Goal: Check status: Check status

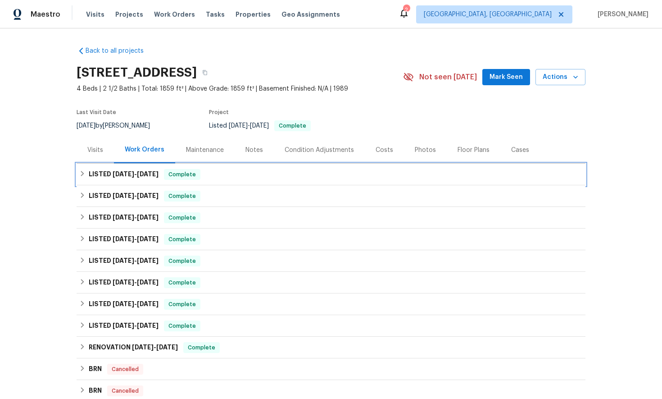
click at [84, 174] on icon at bounding box center [82, 173] width 6 height 6
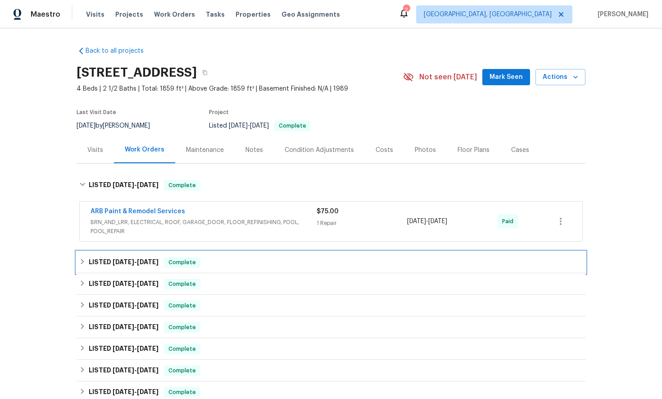
click at [80, 259] on icon at bounding box center [82, 261] width 6 height 6
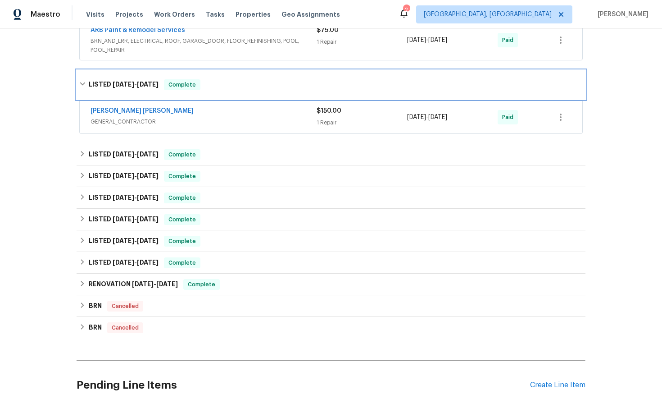
scroll to position [216, 0]
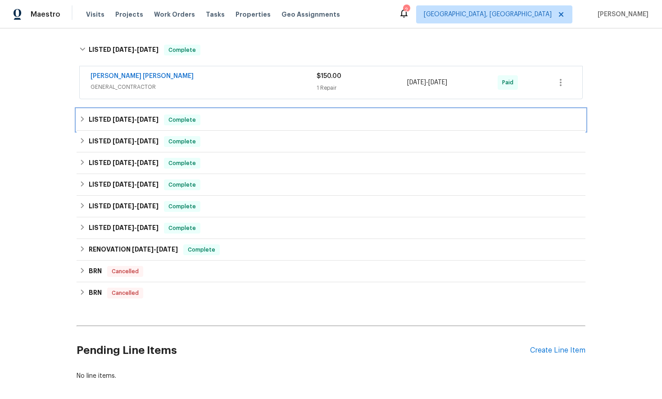
click at [84, 120] on icon at bounding box center [82, 119] width 6 height 6
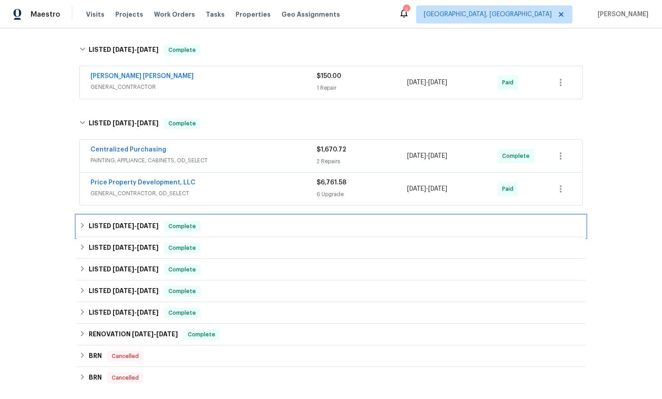
click at [82, 224] on icon at bounding box center [82, 225] width 6 height 6
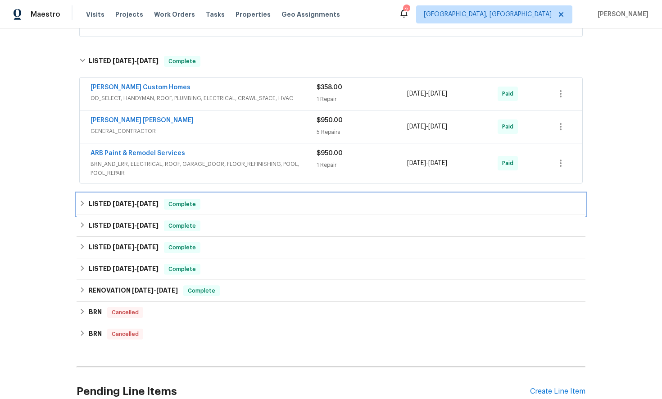
scroll to position [385, 0]
click at [82, 204] on icon at bounding box center [82, 202] width 3 height 5
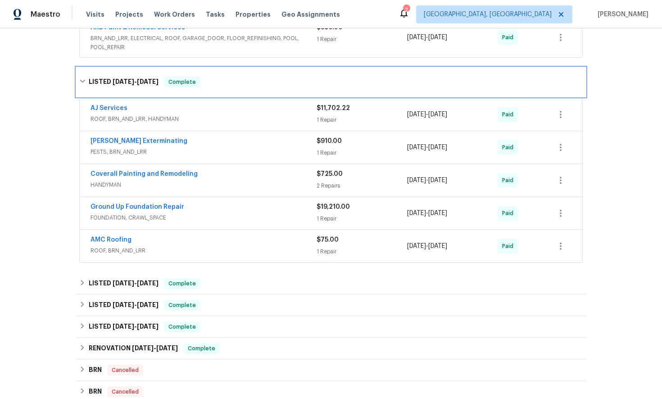
scroll to position [513, 0]
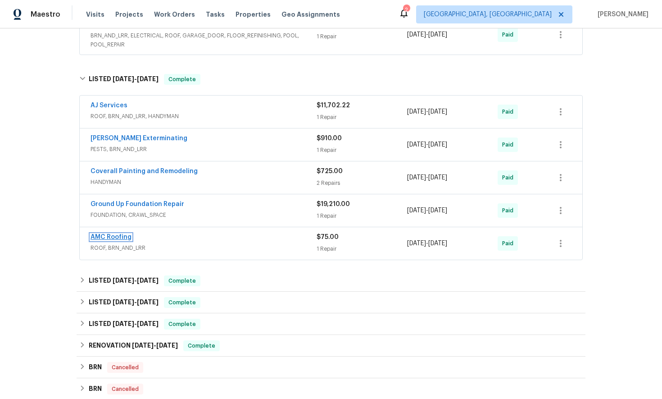
click at [101, 239] on link "AMC Roofing" at bounding box center [111, 237] width 41 height 6
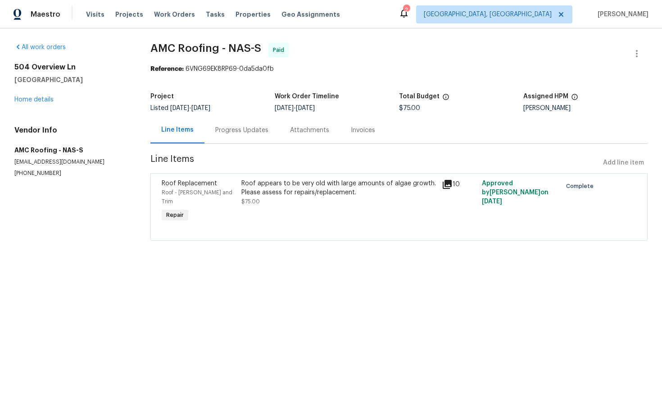
click at [245, 132] on div "Progress Updates" at bounding box center [241, 130] width 53 height 9
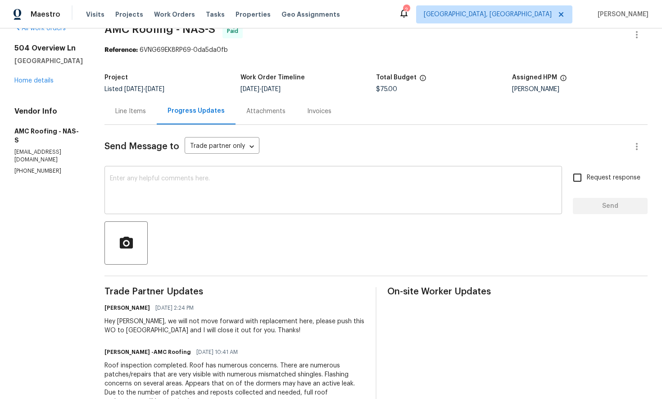
scroll to position [19, 0]
click at [136, 112] on div "Line Items" at bounding box center [130, 110] width 31 height 9
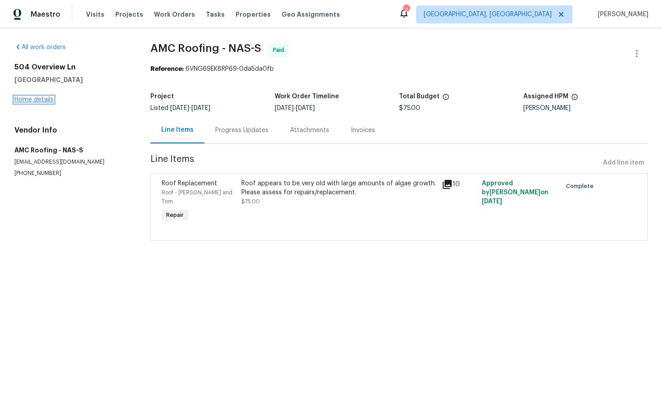
click at [40, 101] on link "Home details" at bounding box center [33, 99] width 39 height 6
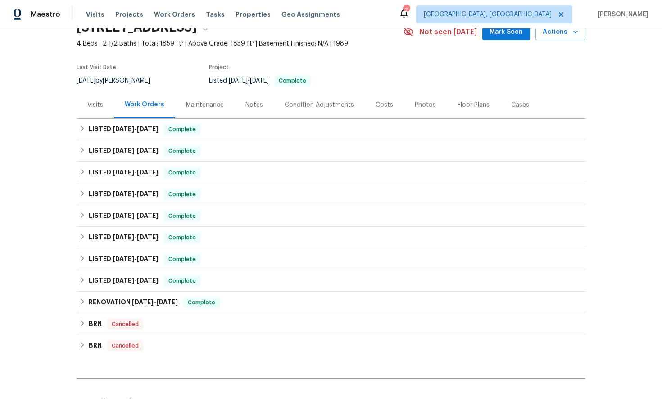
scroll to position [64, 0]
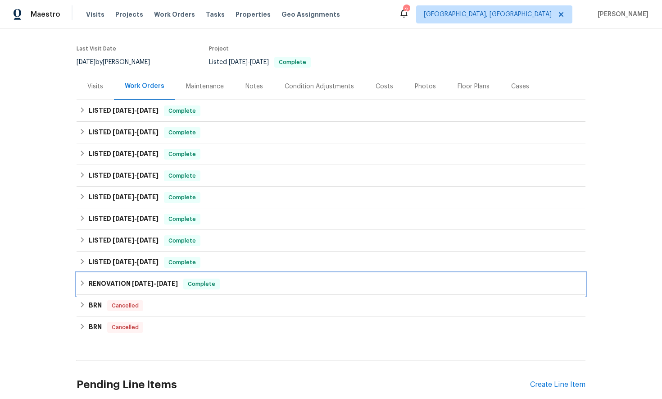
click at [83, 286] on div "RENOVATION [DATE] - [DATE] Complete" at bounding box center [331, 283] width 504 height 11
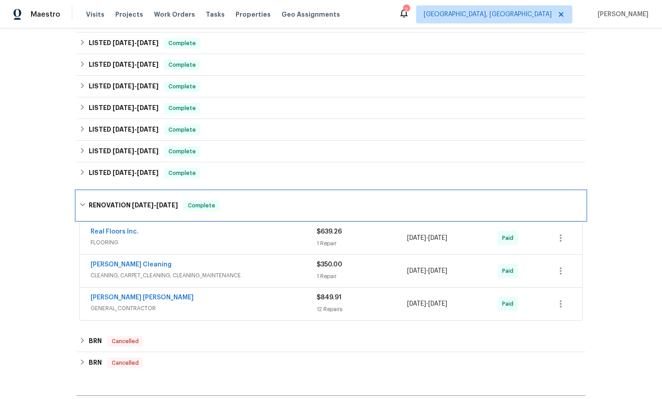
scroll to position [163, 0]
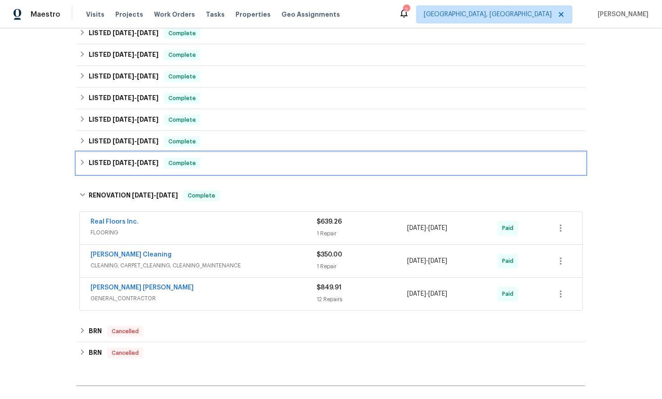
click at [82, 165] on icon at bounding box center [82, 162] width 6 height 6
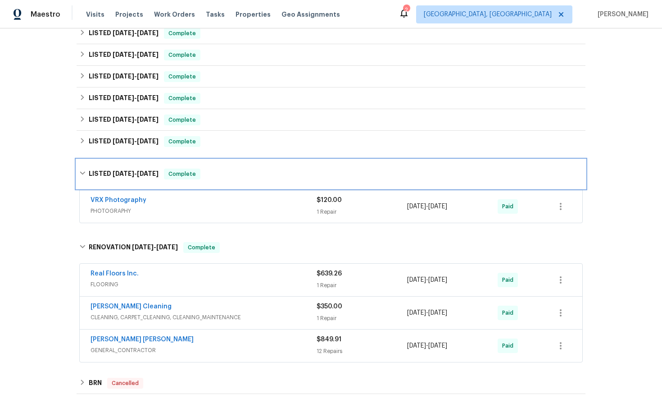
scroll to position [164, 0]
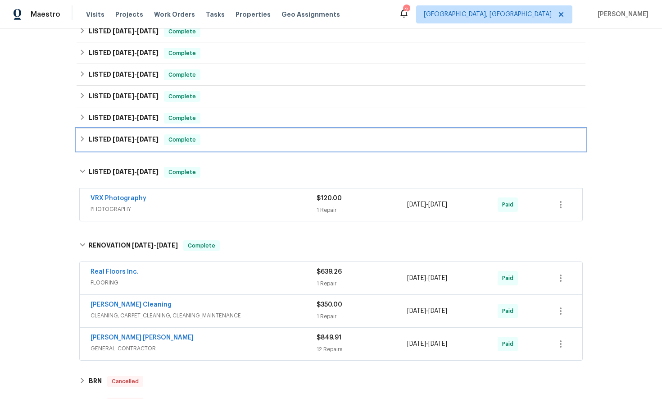
click at [83, 139] on icon at bounding box center [82, 138] width 3 height 5
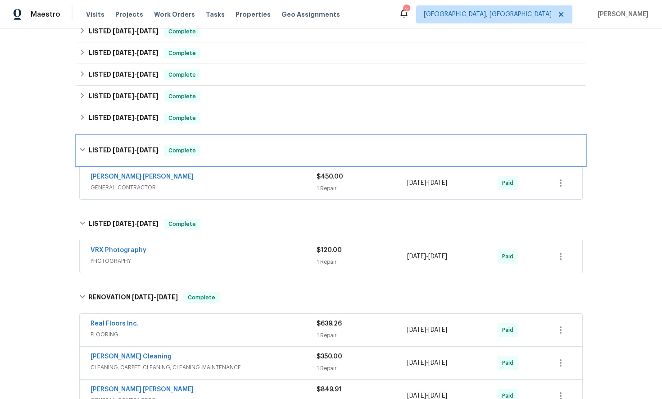
scroll to position [165, 0]
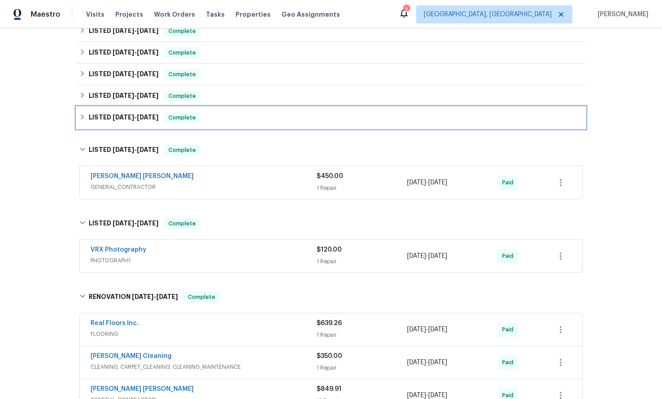
click at [85, 116] on icon at bounding box center [82, 117] width 6 height 6
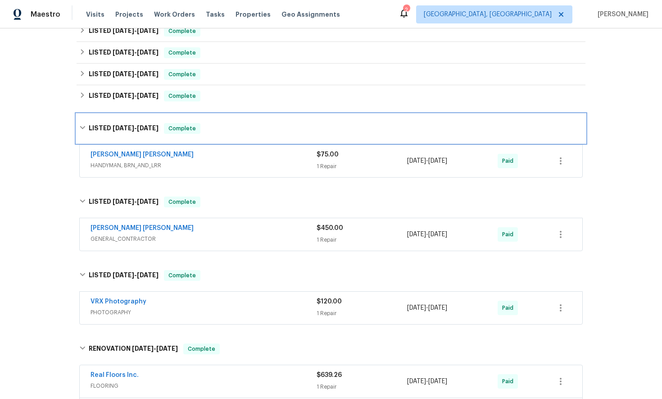
scroll to position [166, 0]
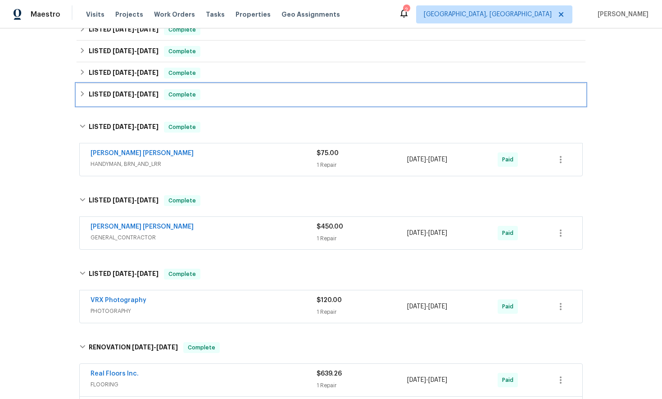
click at [82, 94] on icon at bounding box center [82, 93] width 3 height 5
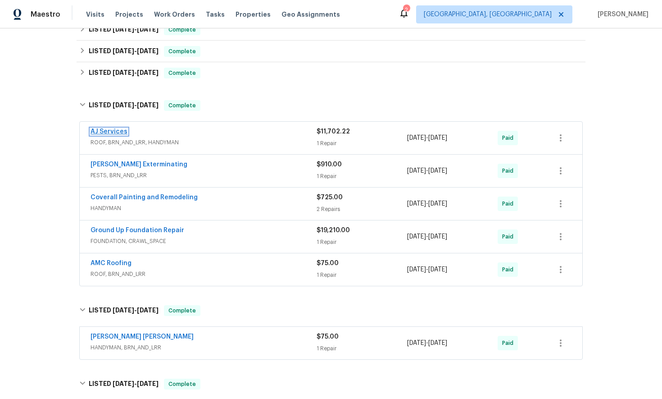
click at [109, 131] on link "AJ Services" at bounding box center [109, 131] width 37 height 6
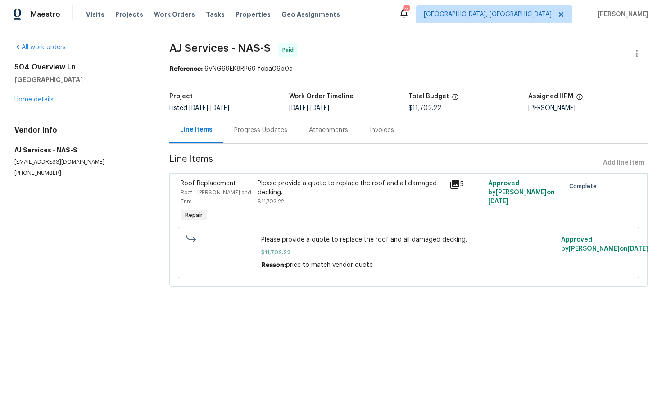
click at [386, 133] on div "Invoices" at bounding box center [382, 130] width 24 height 9
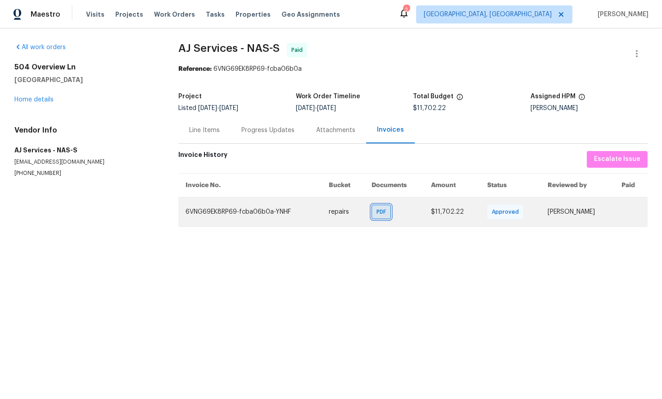
click at [378, 213] on span "PDF" at bounding box center [383, 211] width 13 height 9
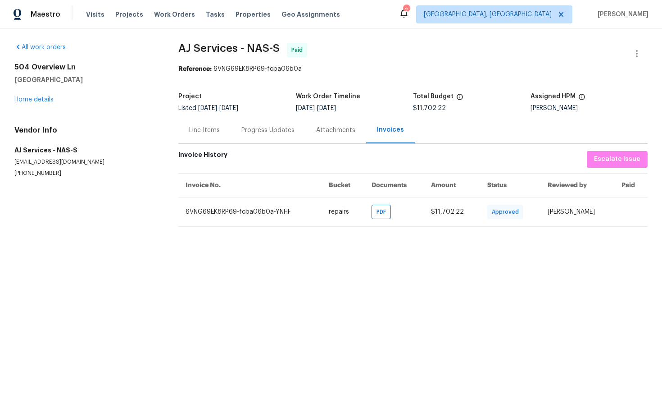
click at [259, 134] on div "Progress Updates" at bounding box center [267, 130] width 53 height 9
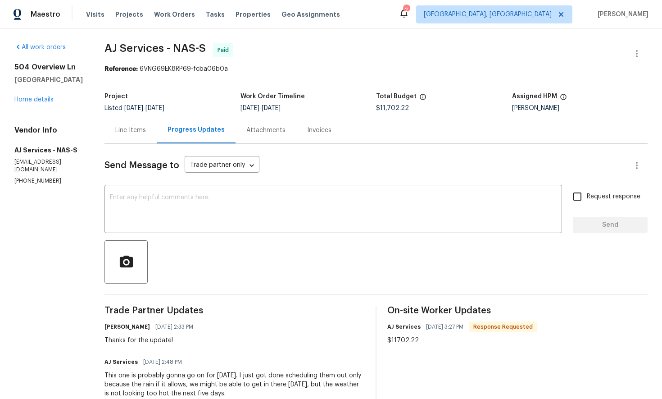
click at [92, 208] on div "All work orders [STREET_ADDRESS][PERSON_NAME] Home details Vendor Info AJ Servi…" at bounding box center [331, 354] width 662 height 652
